Goal: Information Seeking & Learning: Learn about a topic

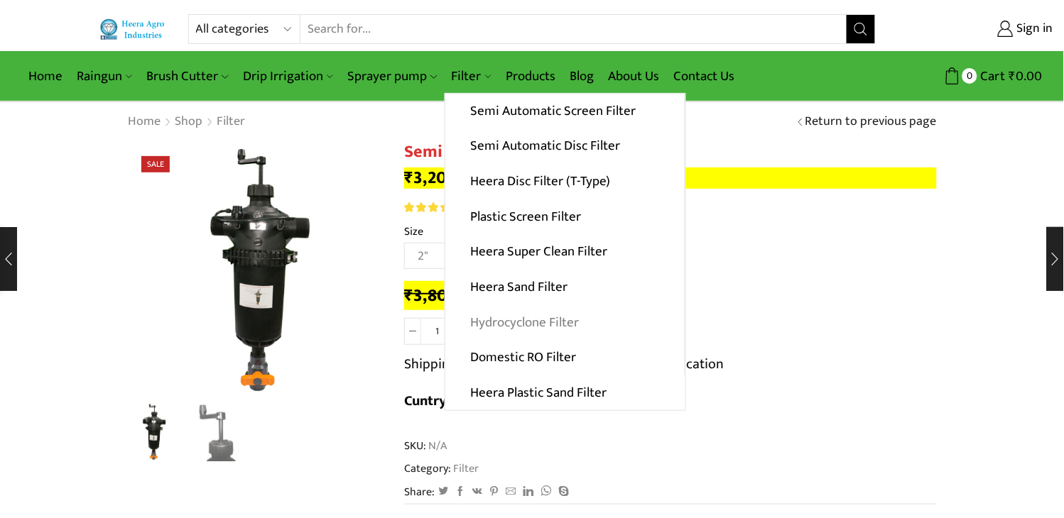
click at [548, 320] on link "Hydrocyclone Filter" at bounding box center [564, 323] width 239 height 36
click at [557, 320] on link "Hydrocyclone Filter" at bounding box center [564, 323] width 239 height 36
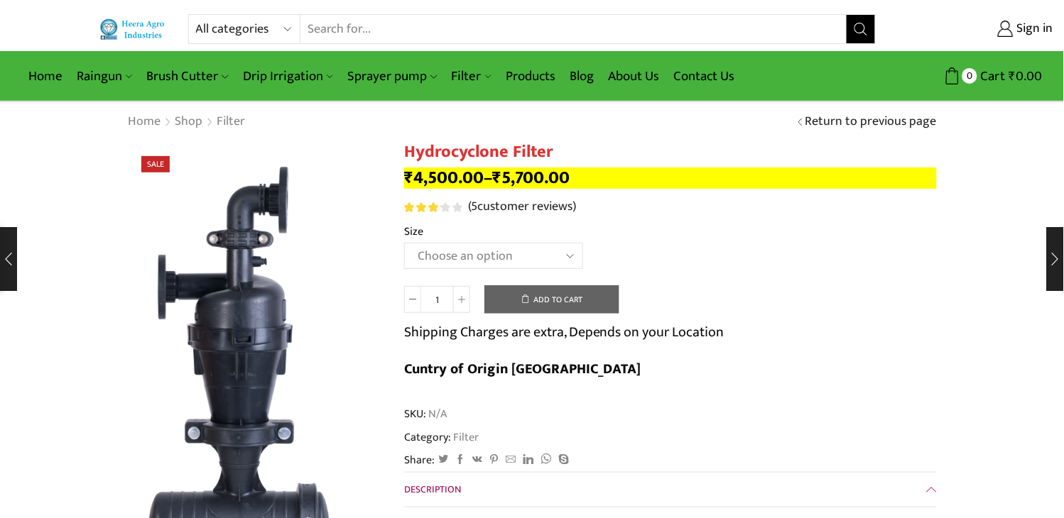
click at [480, 153] on h1 "Hydrocyclone Filter" at bounding box center [670, 152] width 533 height 21
copy div "Hydrocyclone Filter"
click at [565, 259] on select "Choose an option 2" Hydrocyclone Filter 2.5" Hydrocyclone Filter 3" Hydrocyclon…" at bounding box center [493, 256] width 179 height 26
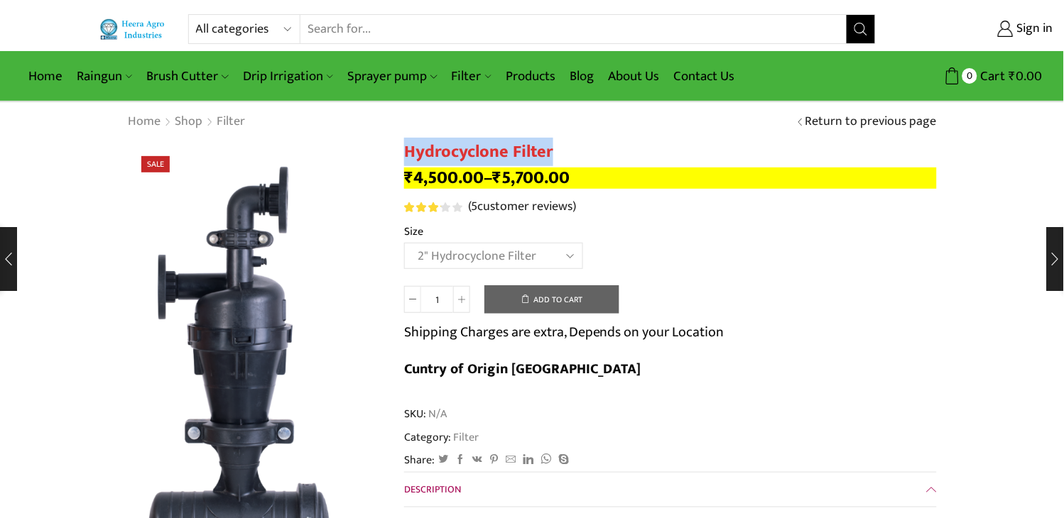
click at [404, 244] on select "Choose an option 2" Hydrocyclone Filter 2.5" Hydrocyclone Filter 3" Hydrocyclon…" at bounding box center [493, 256] width 179 height 26
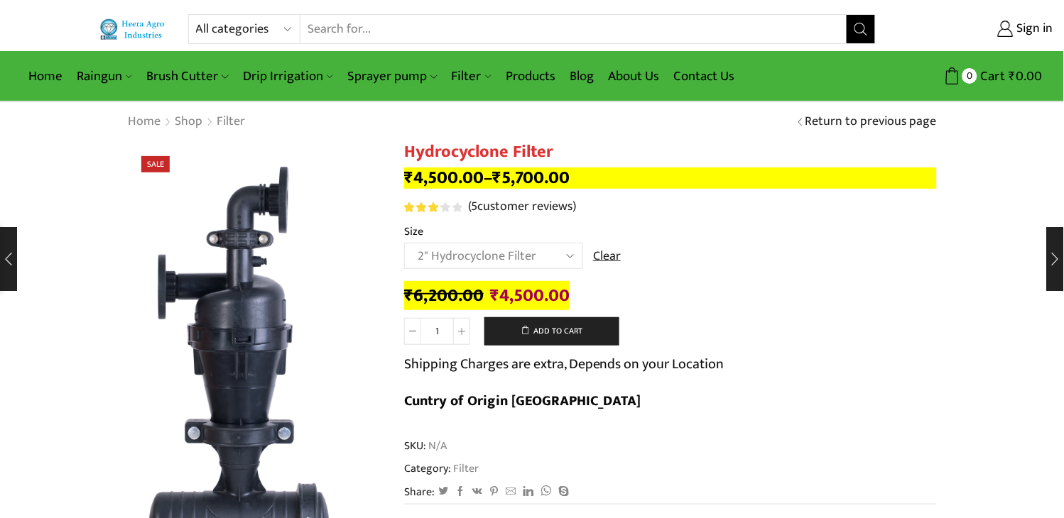
click at [548, 289] on bdi "₹ 4,500.00" at bounding box center [530, 295] width 80 height 29
copy bdi "₹ 4,500.00"
click at [559, 251] on select "Choose an option 2" Hydrocyclone Filter 2.5" Hydrocyclone Filter 3" Hydrocyclon…" at bounding box center [493, 256] width 179 height 26
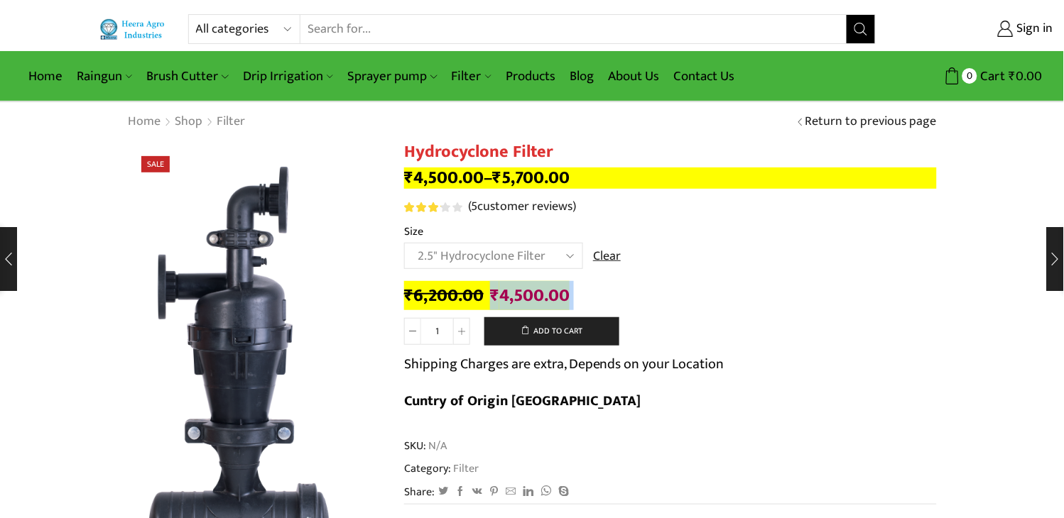
click at [404, 244] on select "Choose an option 2" Hydrocyclone Filter 2.5" Hydrocyclone Filter 3" Hydrocyclon…" at bounding box center [493, 256] width 179 height 26
click at [565, 260] on select "Choose an option 2" Hydrocyclone Filter 2.5" Hydrocyclone Filter 3" Hydrocyclon…" at bounding box center [493, 256] width 179 height 26
click at [404, 244] on select "Choose an option 2" Hydrocyclone Filter 2.5" Hydrocyclone Filter 3" Hydrocyclon…" at bounding box center [493, 256] width 179 height 26
click at [556, 254] on select "Choose an option 2" Hydrocyclone Filter 2.5" Hydrocyclone Filter 3" Hydrocyclon…" at bounding box center [493, 256] width 179 height 26
click at [404, 244] on select "Choose an option 2" Hydrocyclone Filter 2.5" Hydrocyclone Filter 3" Hydrocyclon…" at bounding box center [493, 256] width 179 height 26
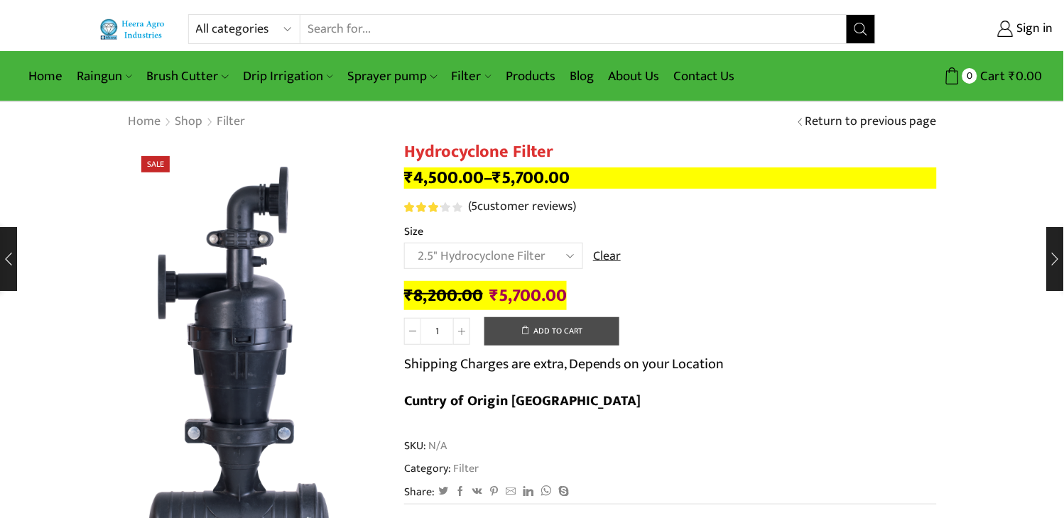
select select "2.5" Hydrocyclone Filter"
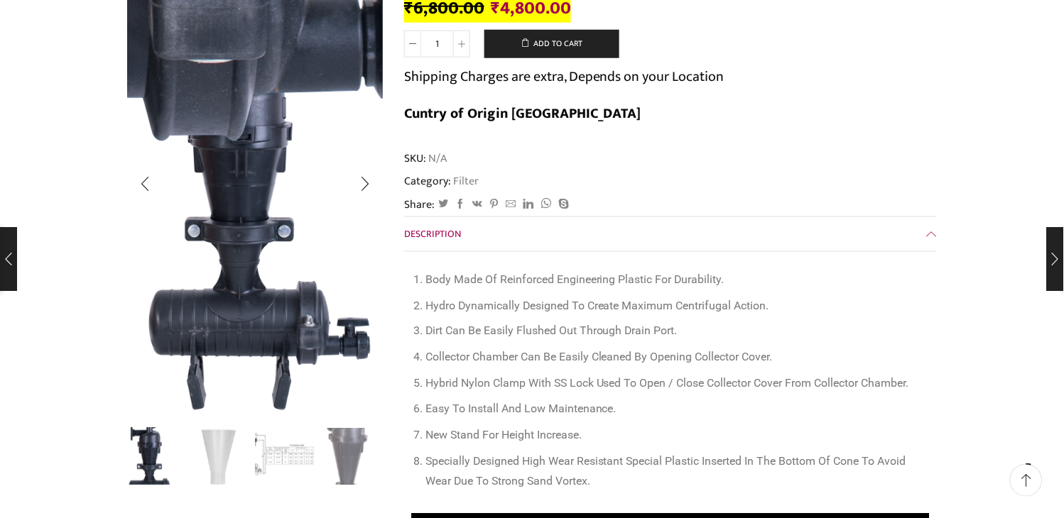
scroll to position [315, 0]
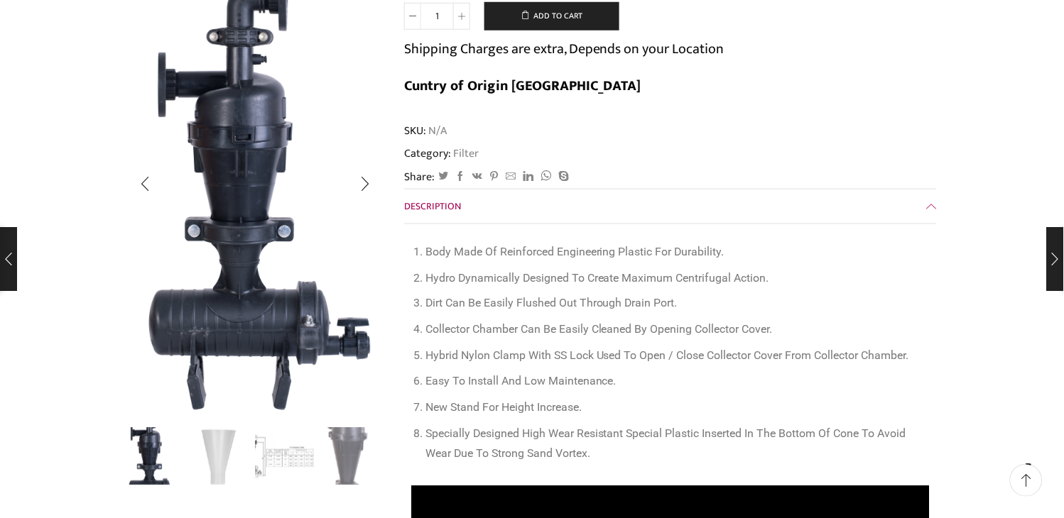
click at [337, 470] on img "4 / 4" at bounding box center [350, 455] width 59 height 59
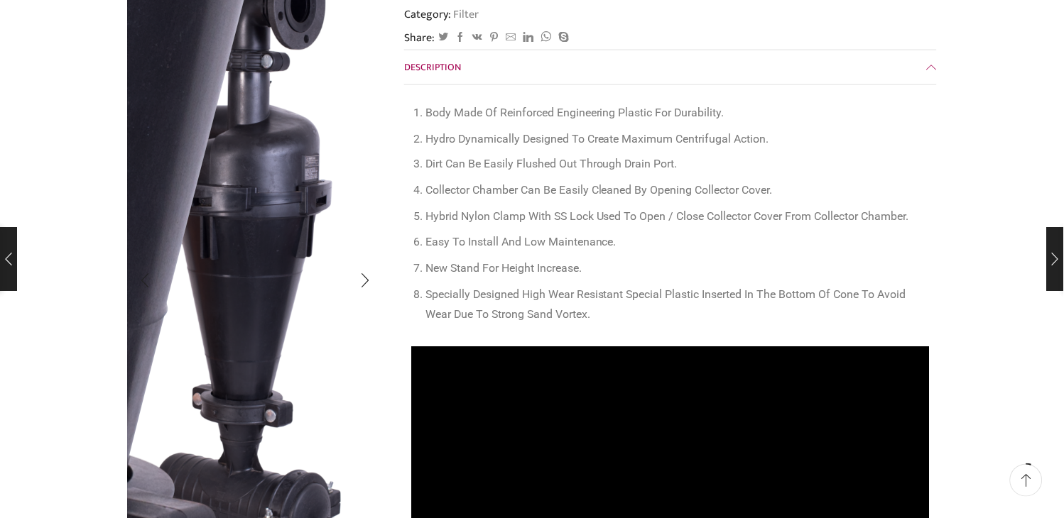
scroll to position [631, 0]
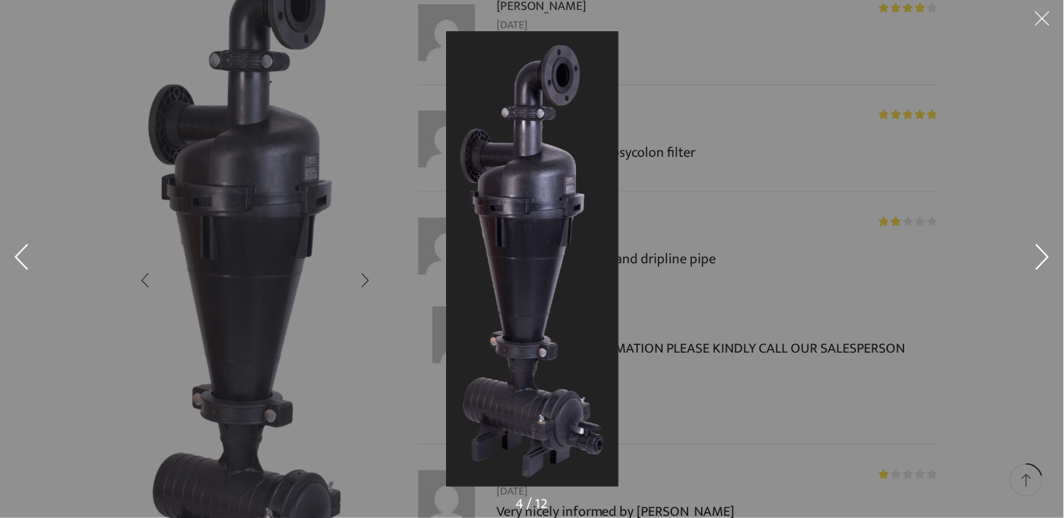
scroll to position [1420, 0]
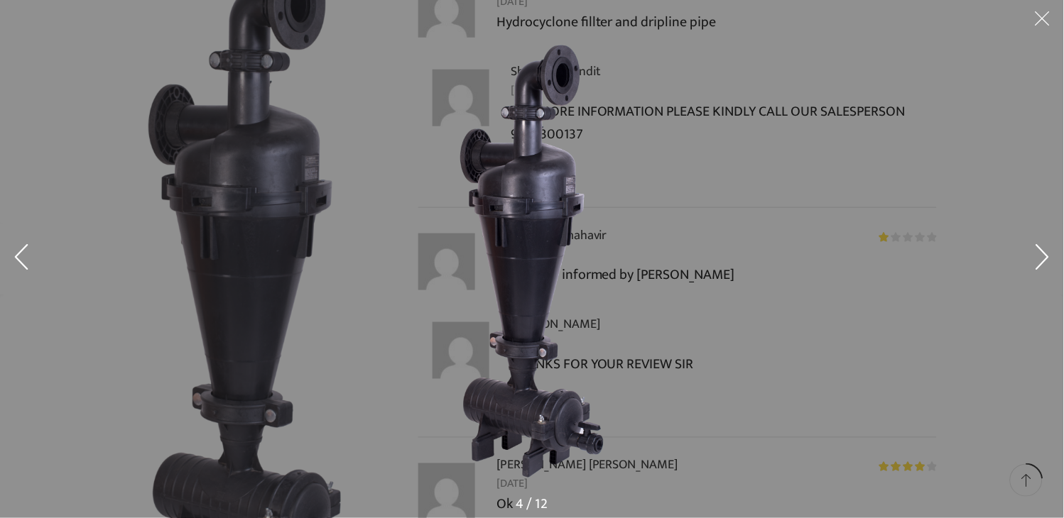
click at [16, 261] on button at bounding box center [21, 259] width 43 height 71
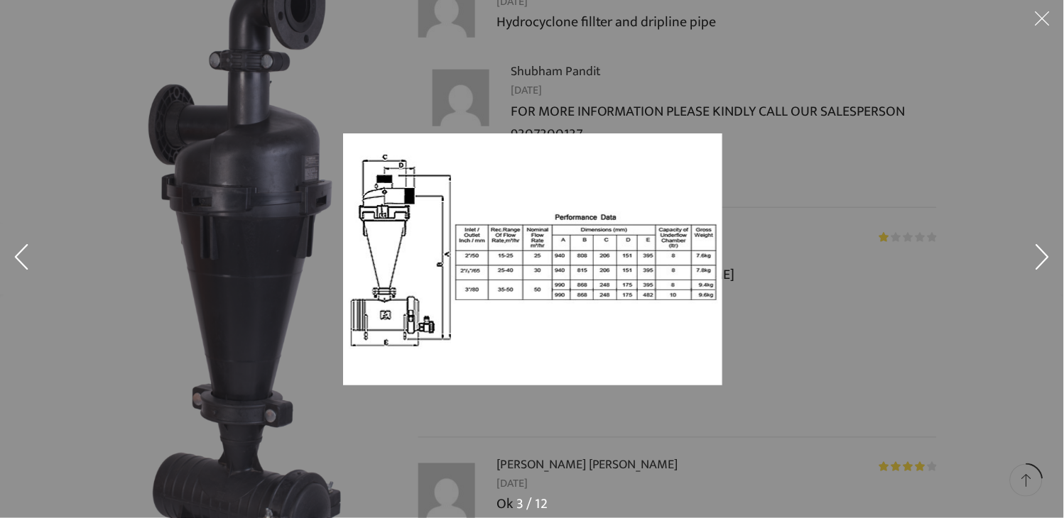
click at [23, 251] on button at bounding box center [21, 259] width 43 height 71
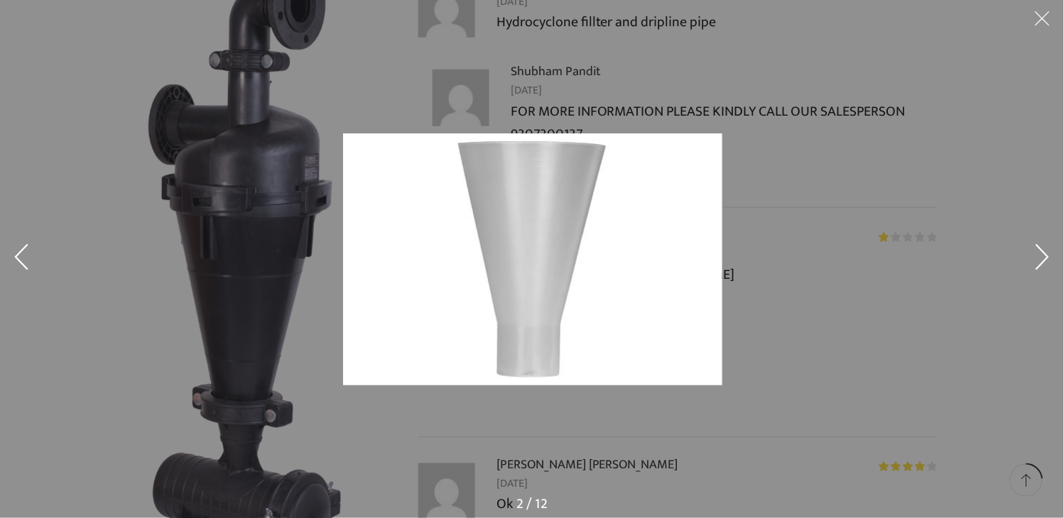
click at [31, 267] on button at bounding box center [21, 259] width 43 height 71
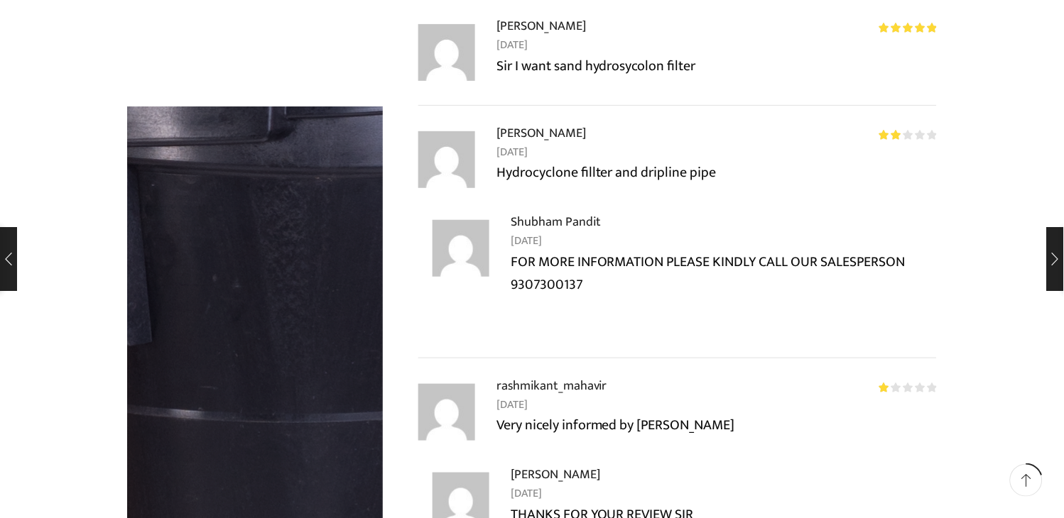
scroll to position [1183, 0]
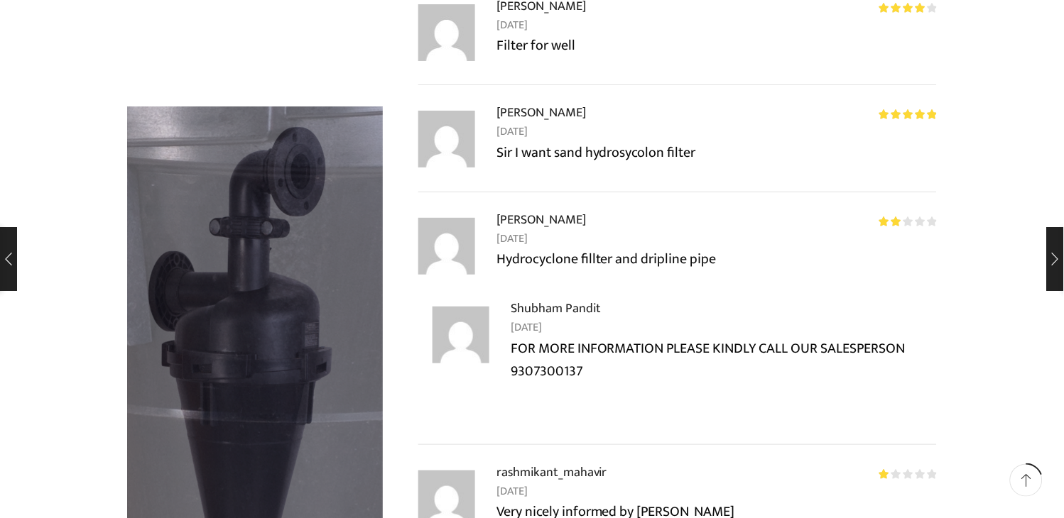
drag, startPoint x: 239, startPoint y: 285, endPoint x: 829, endPoint y: 310, distance: 590.6
click at [829, 337] on p "FOR MORE INFORMATION PLEASE KINDLY CALL OUR SALESPERSON 9307300137" at bounding box center [724, 359] width 426 height 45
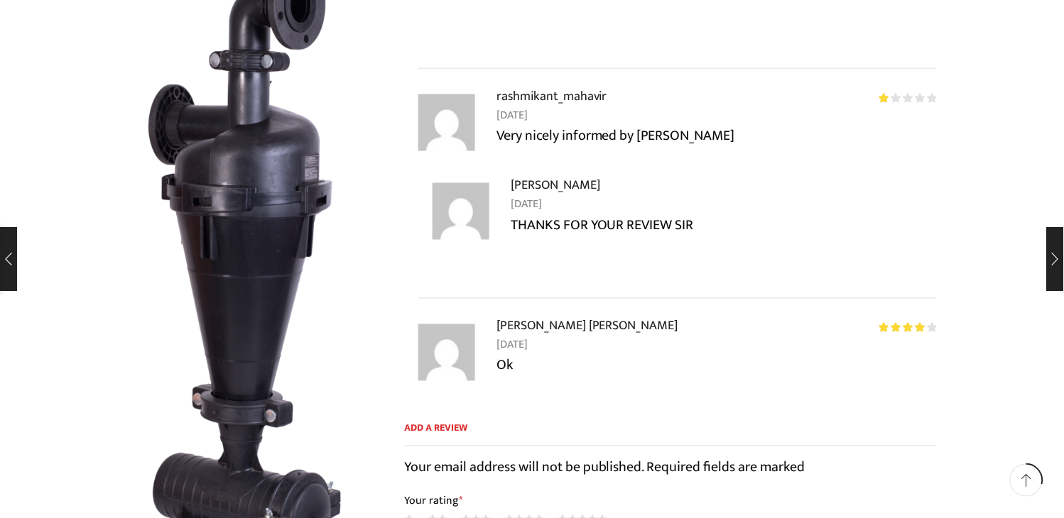
scroll to position [1814, 0]
